Goal: Information Seeking & Learning: Check status

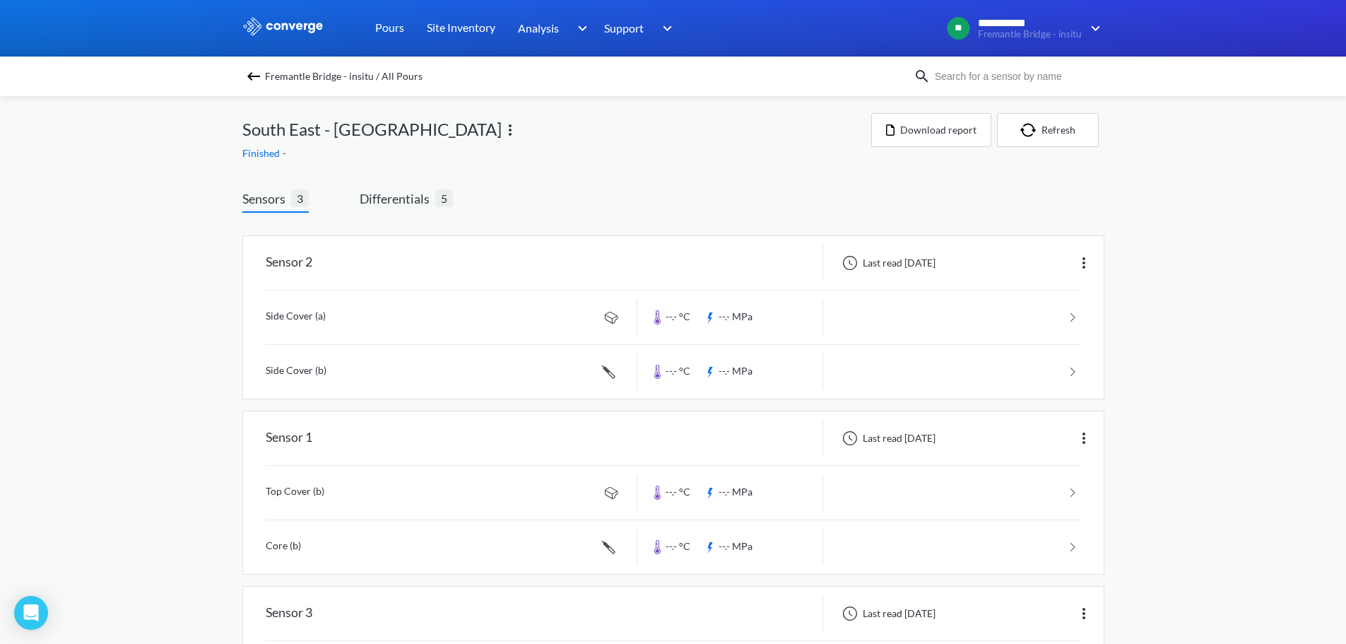
click at [462, 160] on div "Finished -" at bounding box center [556, 154] width 629 height 16
click at [424, 203] on span "Differentials" at bounding box center [398, 199] width 76 height 20
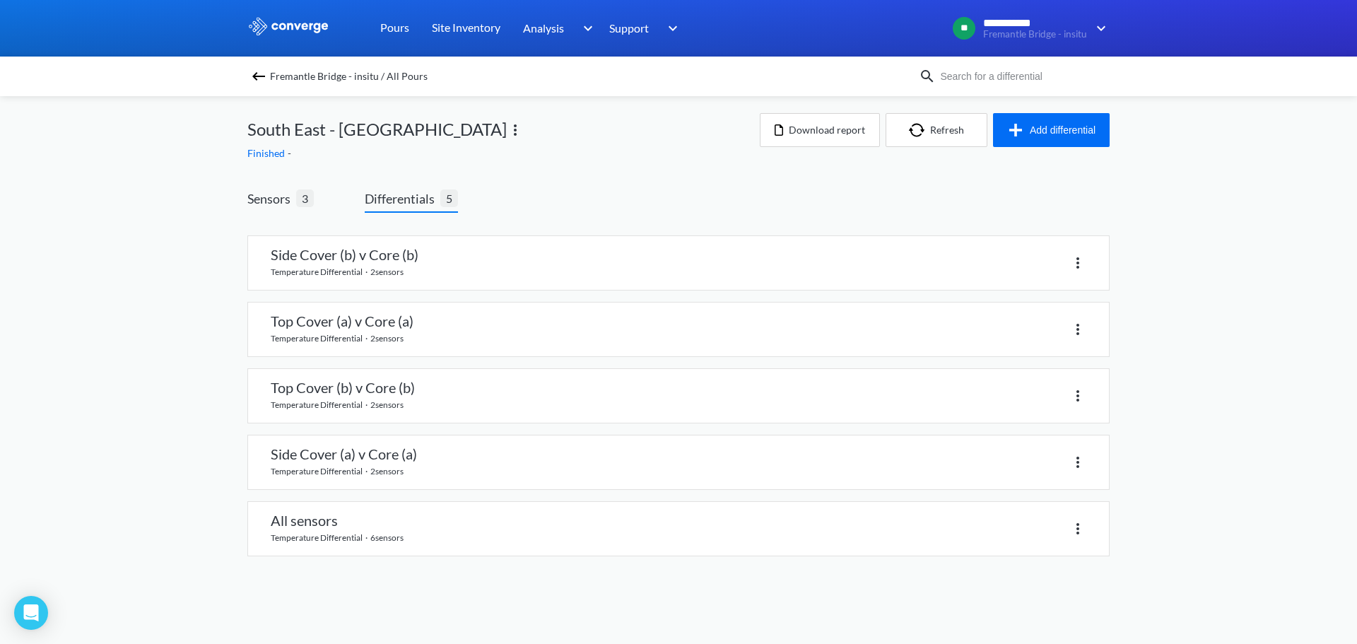
drag, startPoint x: 328, startPoint y: 531, endPoint x: 462, endPoint y: 225, distance: 334.1
click at [377, 83] on span "Fremantle Bridge - insitu / All Pours" at bounding box center [349, 76] width 158 height 20
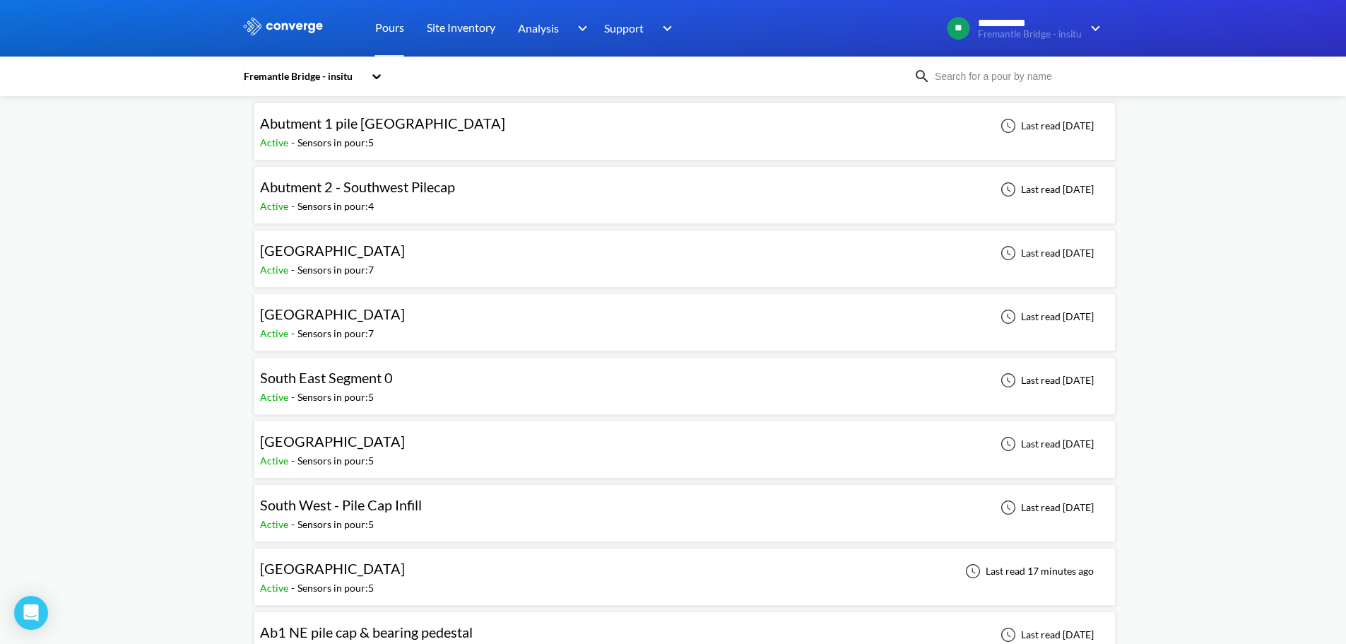
scroll to position [71, 0]
click at [377, 567] on div "[GEOGRAPHIC_DATA] Active - Sensors in pour: 5 Last read 17 minutes ago" at bounding box center [684, 575] width 849 height 45
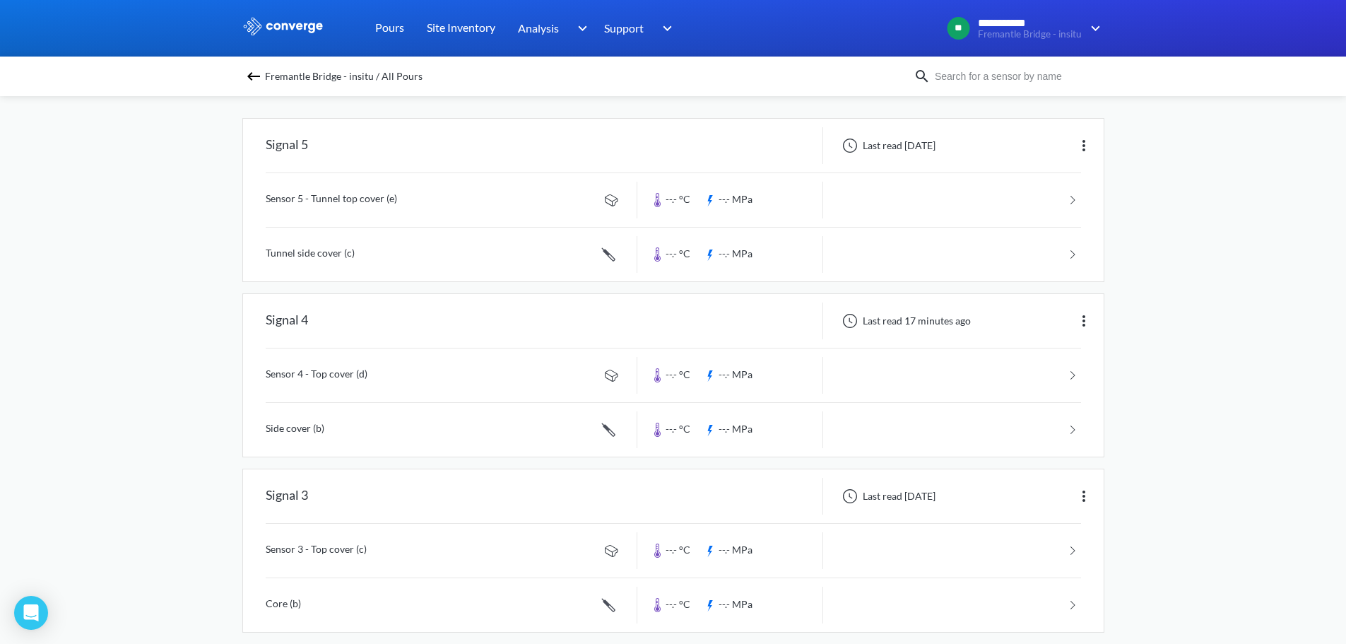
scroll to position [141, 0]
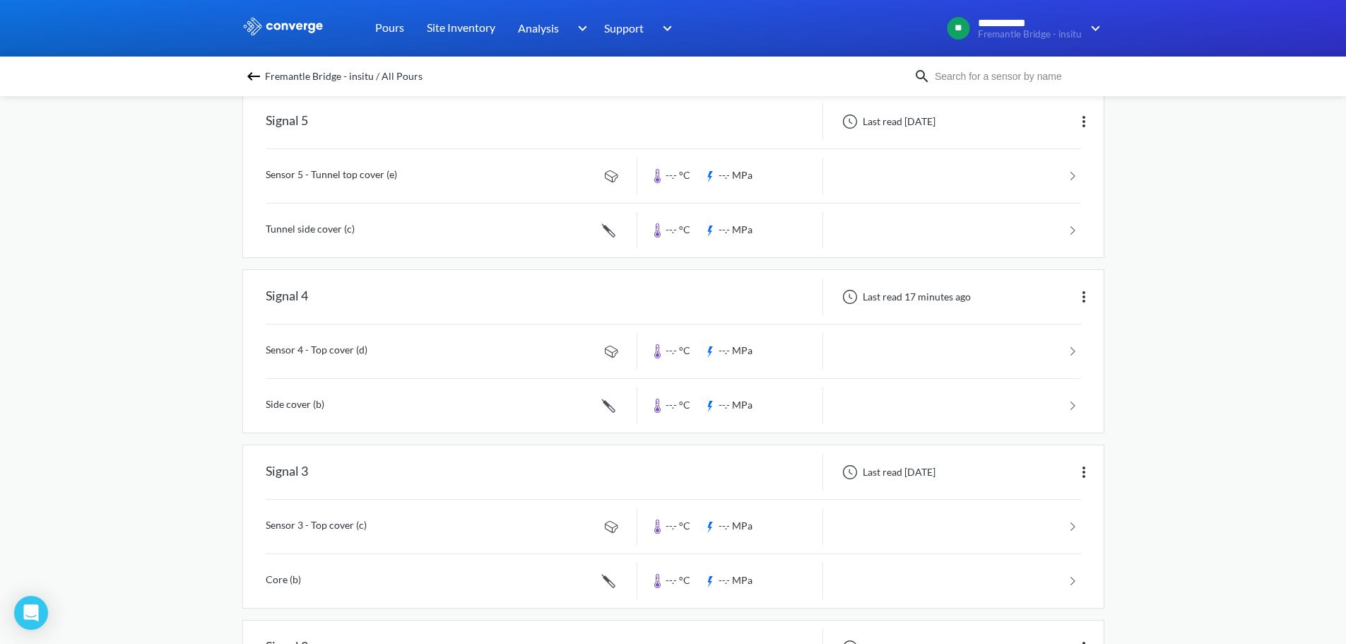
click at [1176, 273] on div "**********" at bounding box center [673, 423] width 1346 height 1128
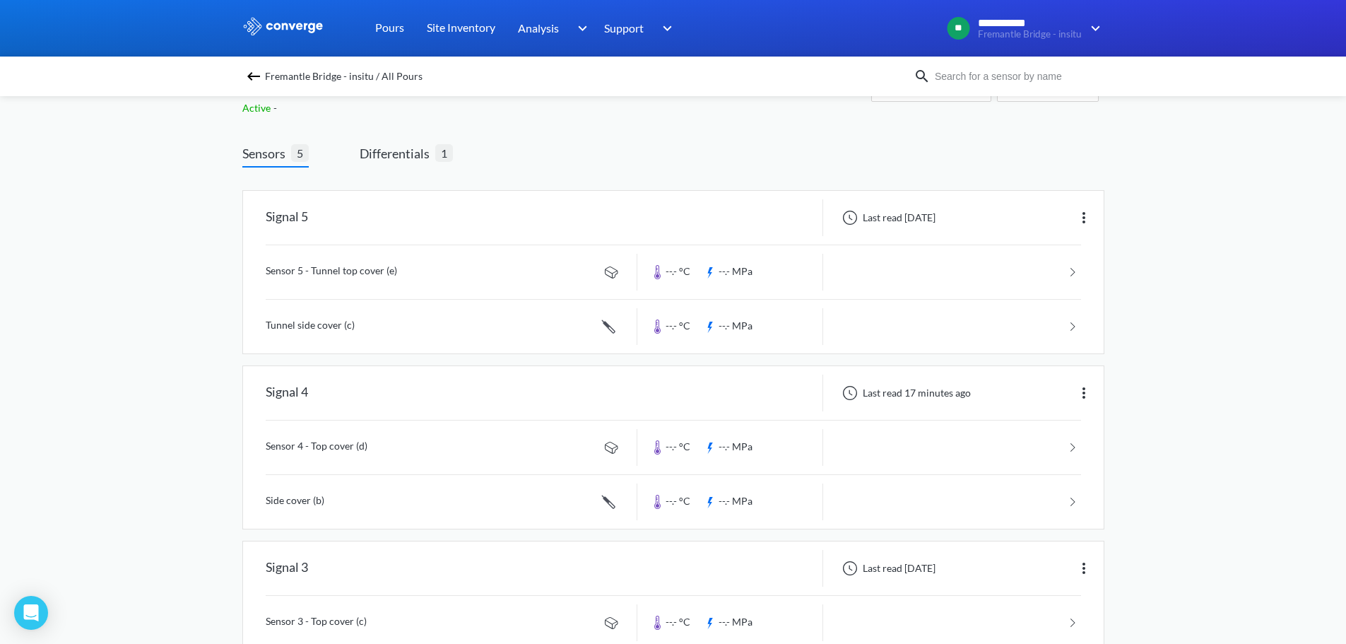
scroll to position [0, 0]
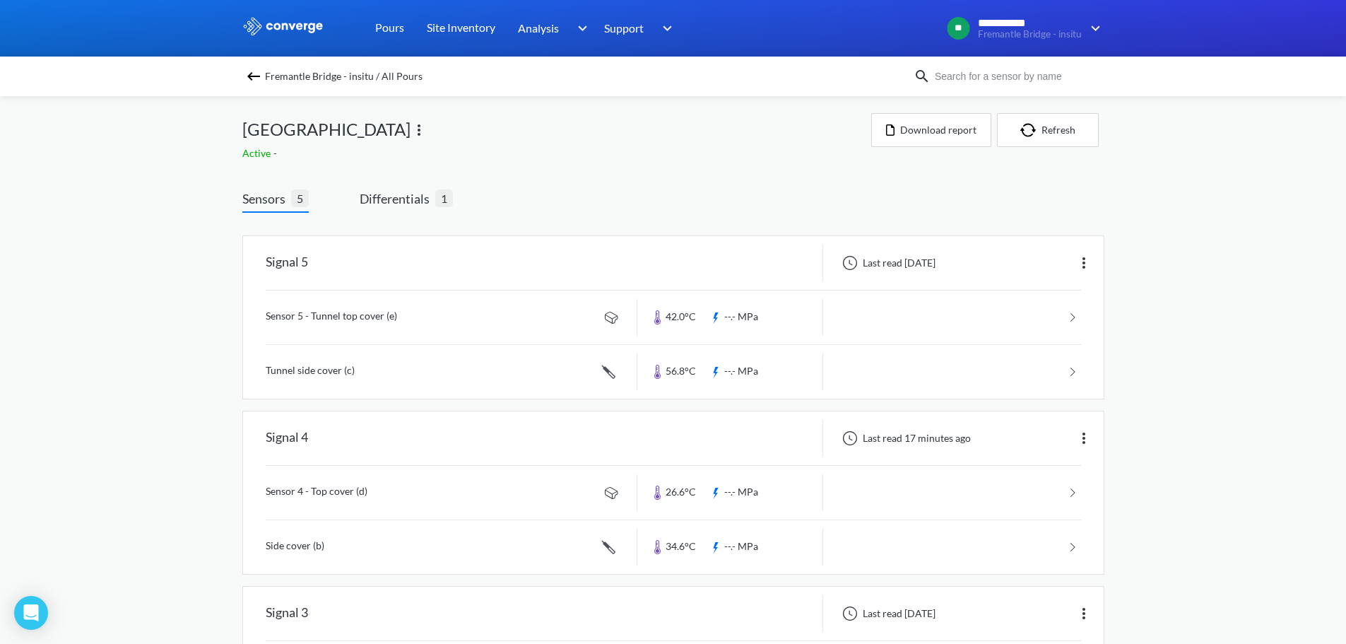
click at [634, 172] on div "Sensors 5 Differentials 1 Signal 5 Last read [DATE] Sensor 5 - Tunnel top cover…" at bounding box center [673, 648] width 862 height 960
click at [437, 201] on span "1" at bounding box center [444, 198] width 18 height 18
click at [413, 201] on span "Differentials" at bounding box center [398, 199] width 76 height 20
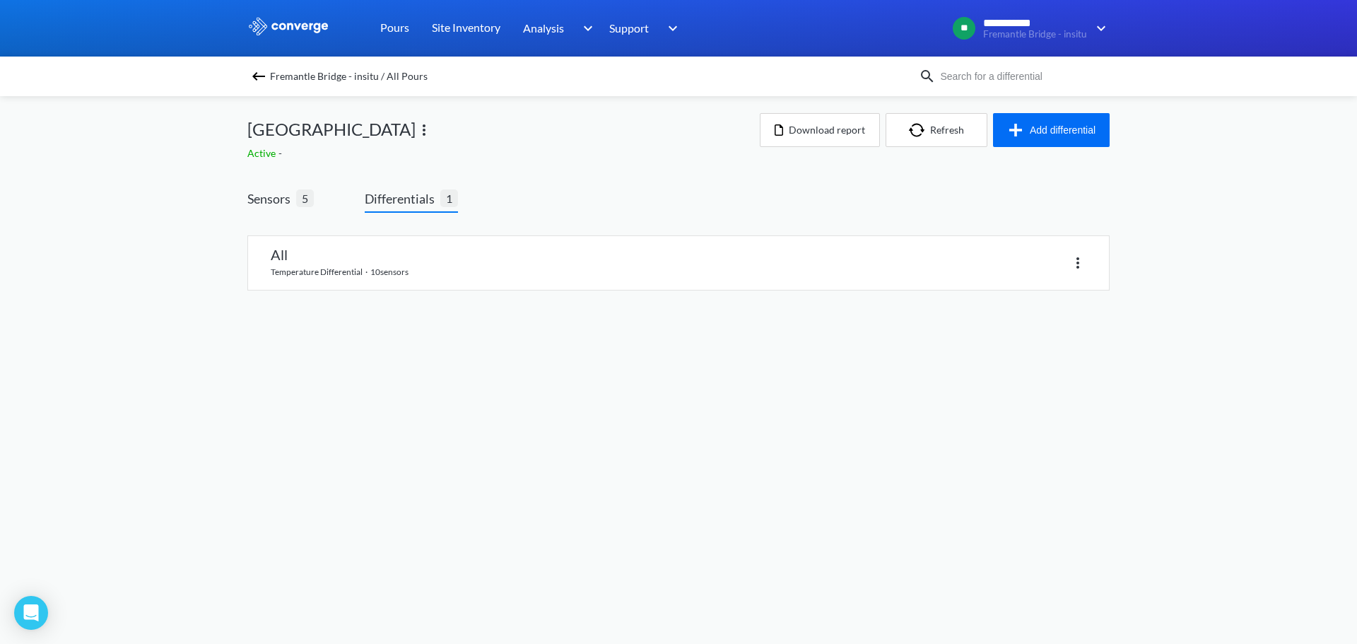
click at [362, 293] on div "All temperature differential · 10 sensors" at bounding box center [678, 271] width 862 height 95
click at [358, 276] on link at bounding box center [678, 263] width 861 height 54
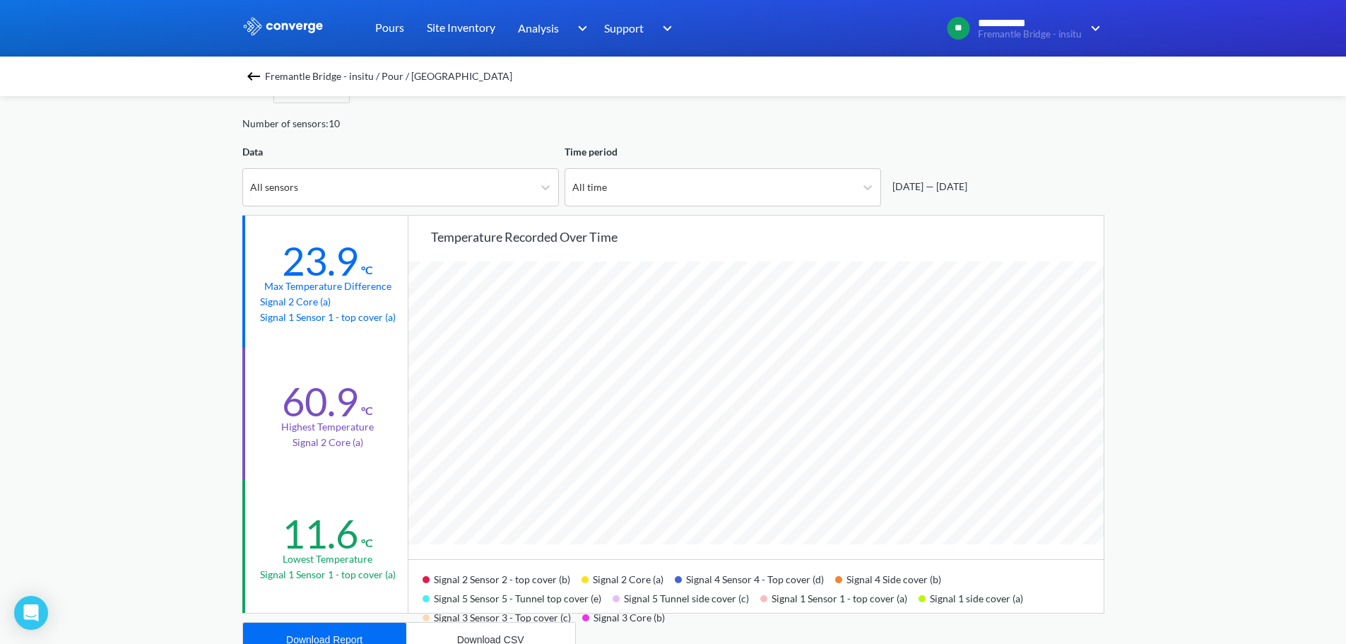
scroll to position [71, 0]
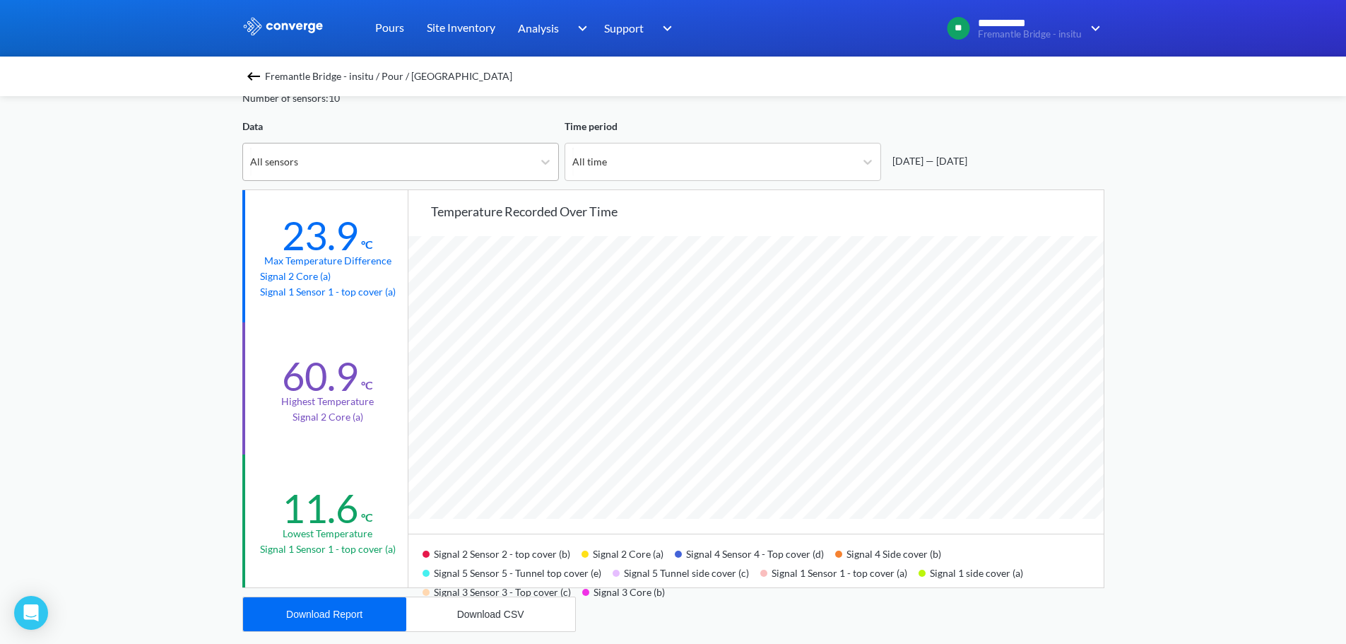
click at [362, 148] on div "All sensors" at bounding box center [388, 161] width 290 height 37
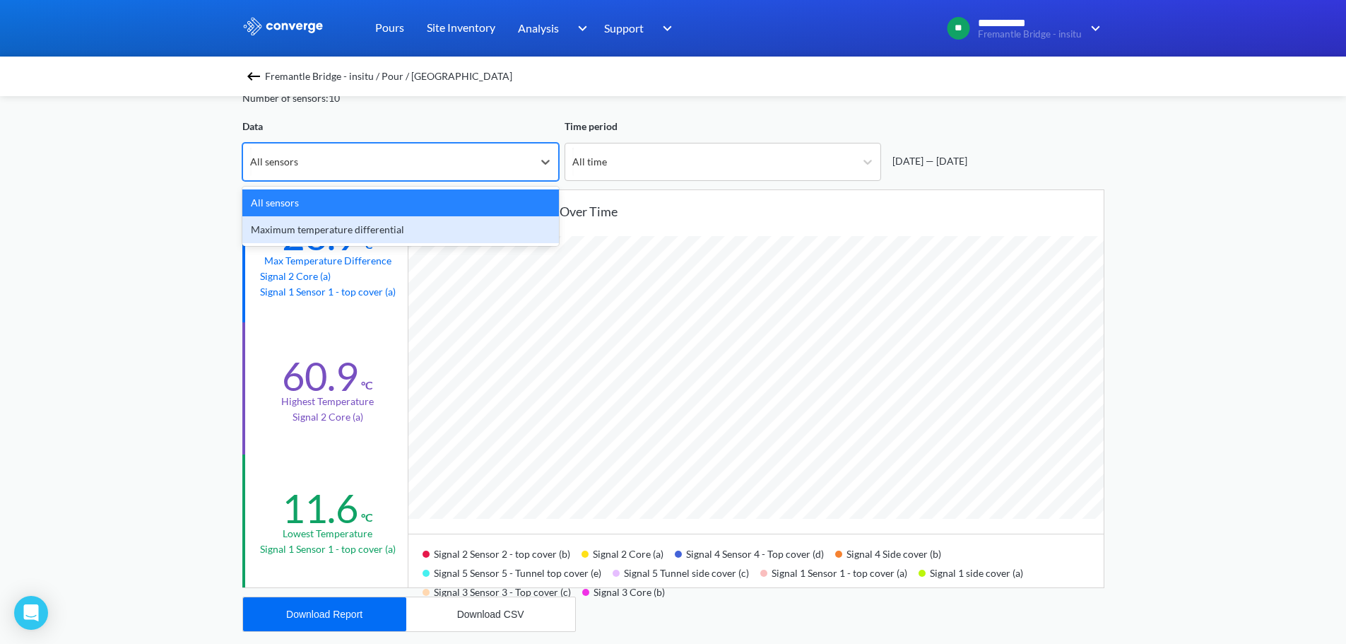
click at [319, 242] on div "Maximum temperature differential" at bounding box center [400, 229] width 317 height 27
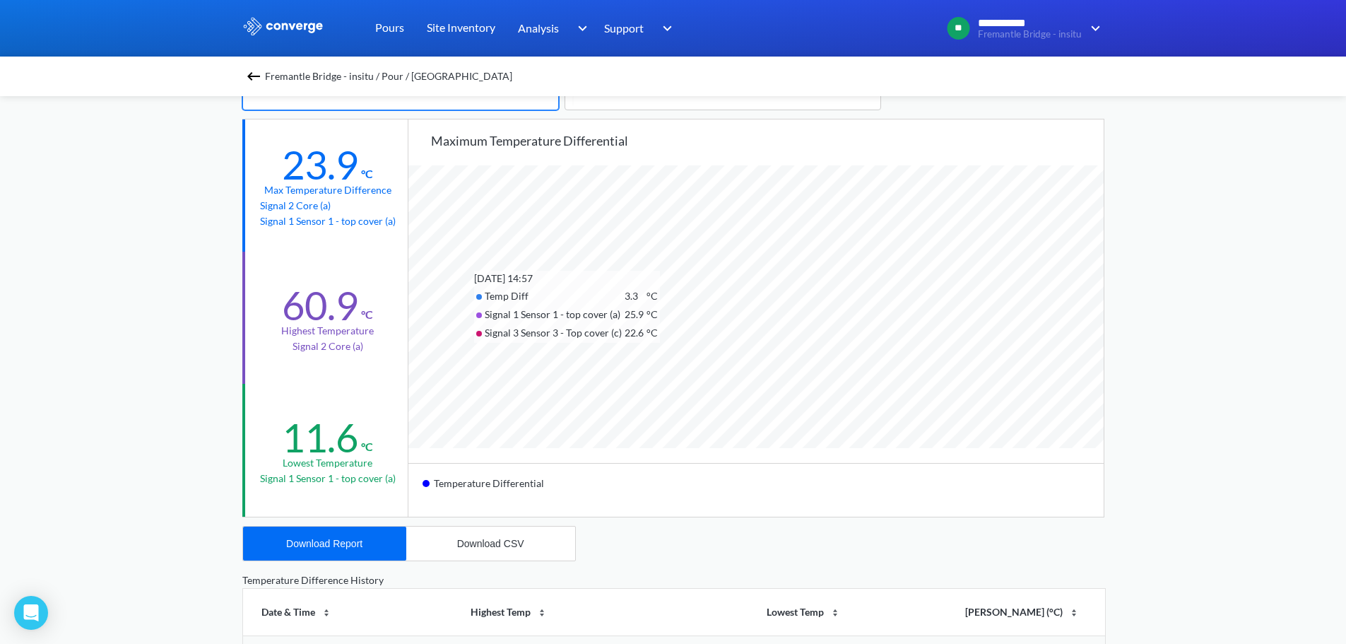
scroll to position [0, 0]
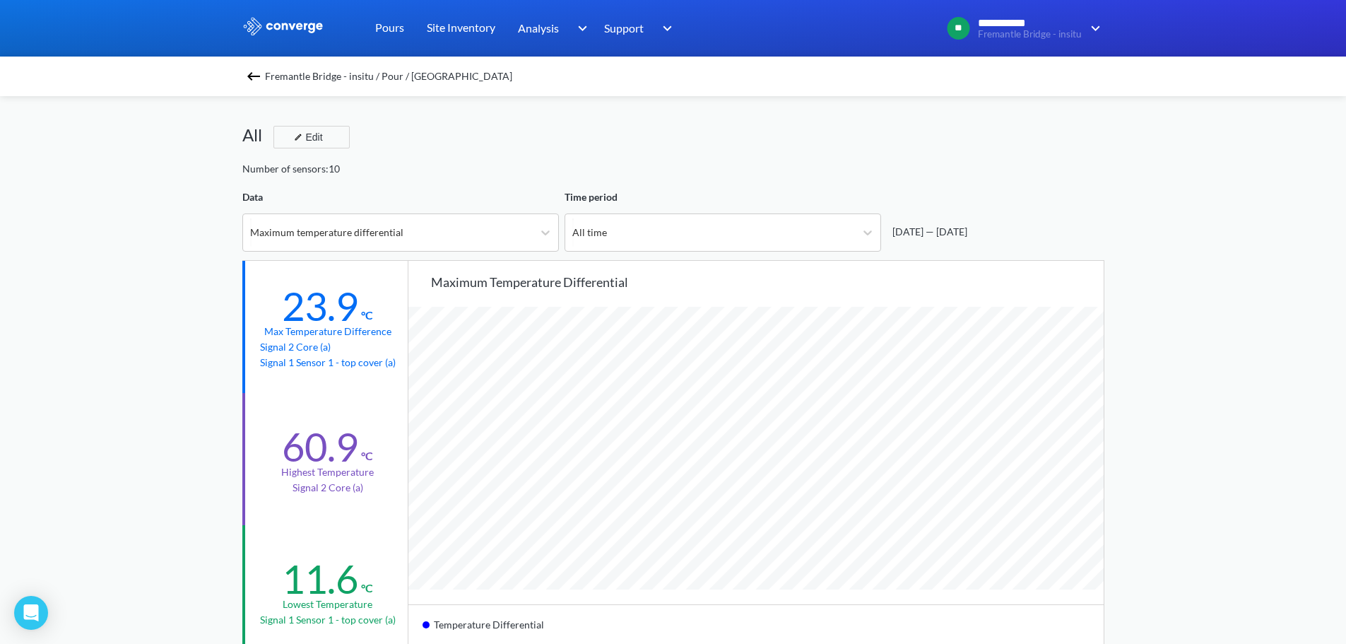
click at [656, 167] on div "Number of sensors: 10" at bounding box center [673, 169] width 862 height 16
click at [336, 189] on div "Data" at bounding box center [400, 197] width 317 height 16
drag, startPoint x: 233, startPoint y: 194, endPoint x: 726, endPoint y: 195, distance: 493.2
click at [726, 195] on div "**********" at bounding box center [673, 592] width 1346 height 1184
click at [740, 194] on div "Time period" at bounding box center [723, 197] width 317 height 16
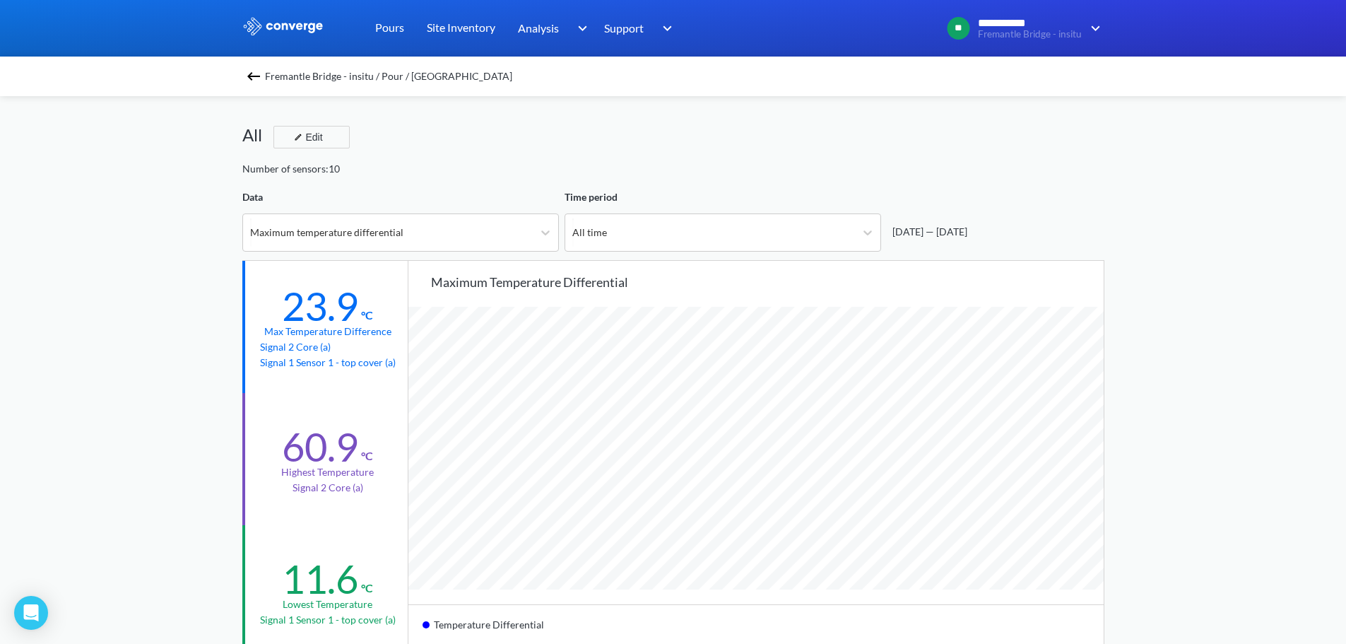
drag, startPoint x: 1045, startPoint y: 225, endPoint x: 194, endPoint y: 184, distance: 852.3
click at [194, 184] on div "**********" at bounding box center [673, 592] width 1346 height 1184
click at [191, 180] on div "**********" at bounding box center [673, 592] width 1346 height 1184
